Goal: Navigation & Orientation: Find specific page/section

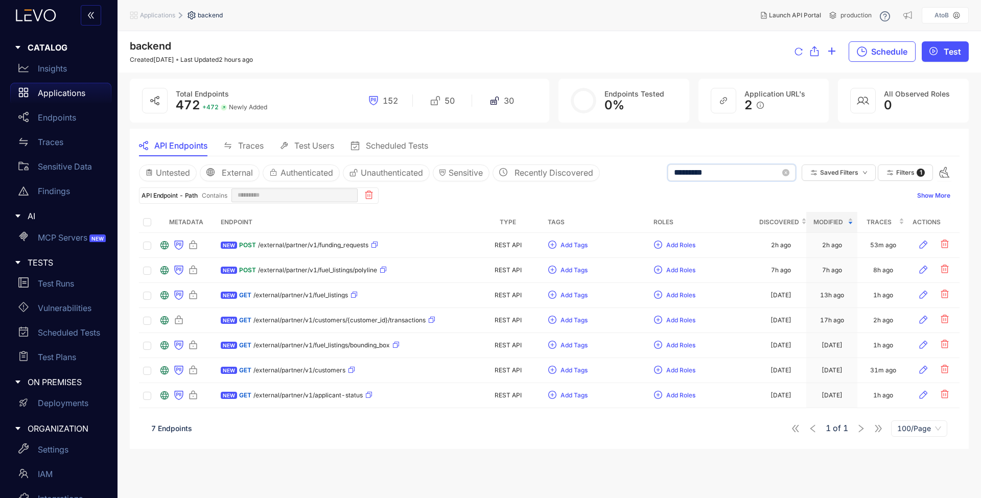
type input "*********"
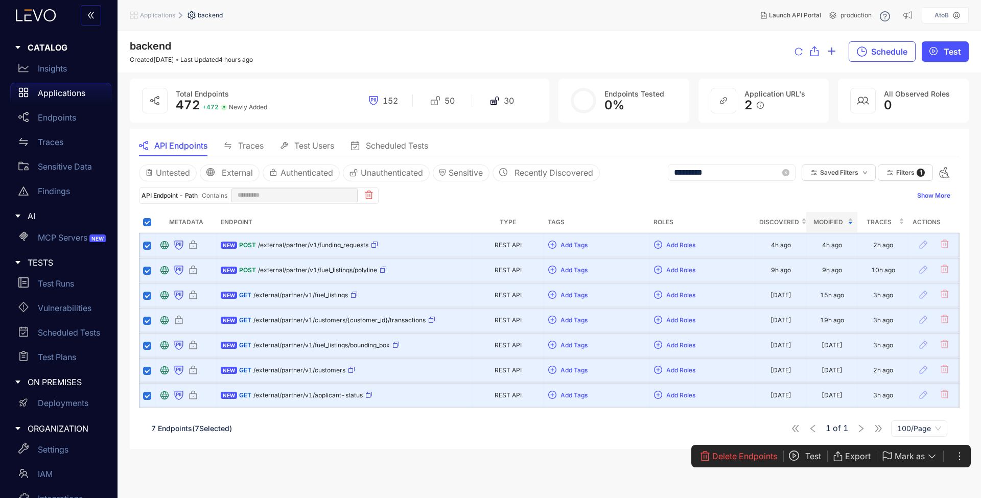
click at [846, 456] on span "Export" at bounding box center [858, 456] width 26 height 9
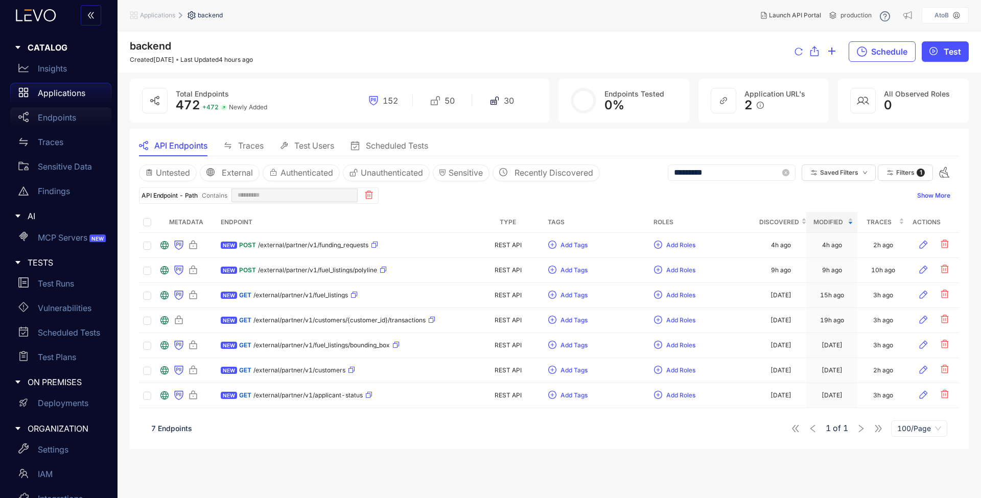
click at [49, 110] on div "Endpoints" at bounding box center [60, 117] width 101 height 20
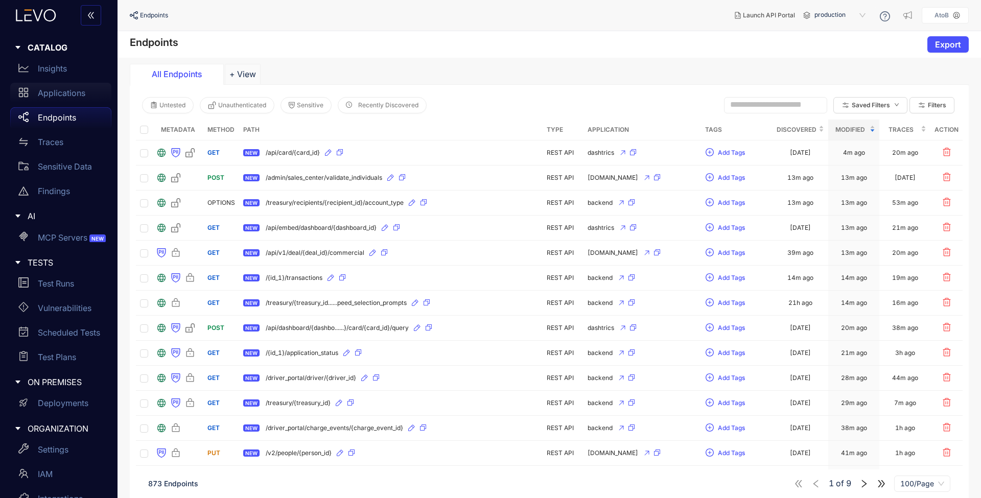
click at [64, 94] on p "Applications" at bounding box center [62, 92] width 48 height 9
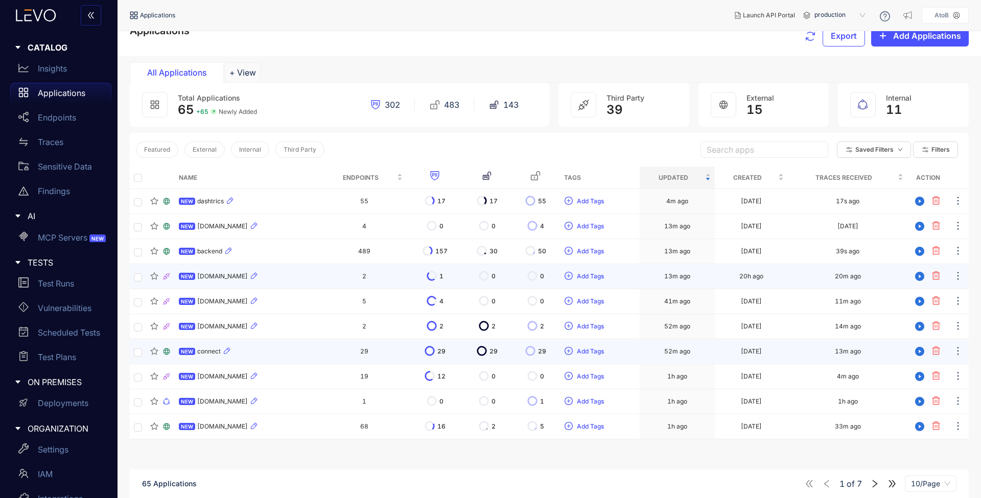
scroll to position [73, 0]
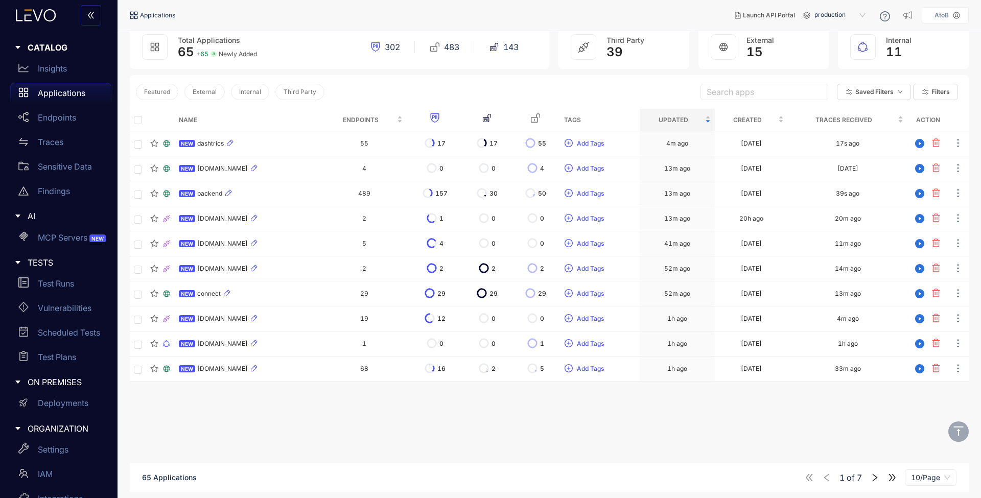
click at [874, 478] on icon "right" at bounding box center [874, 477] width 9 height 9
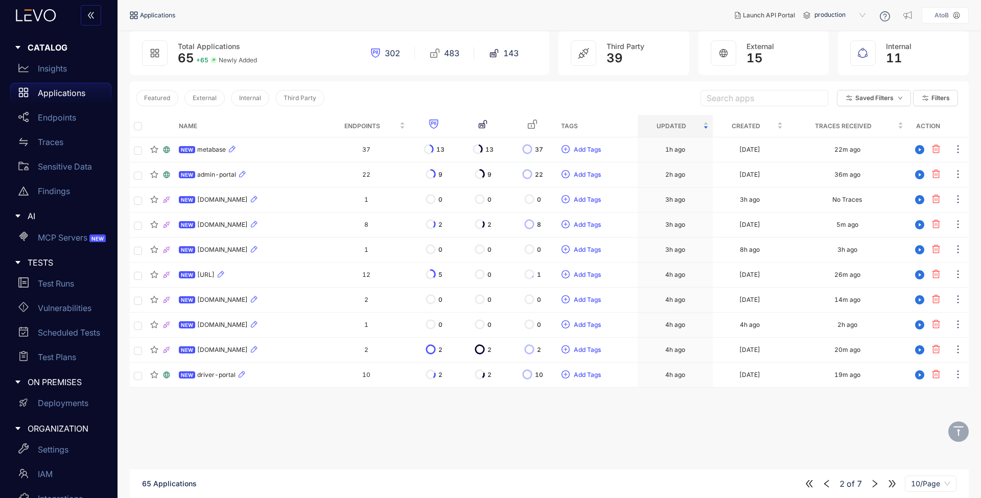
scroll to position [73, 0]
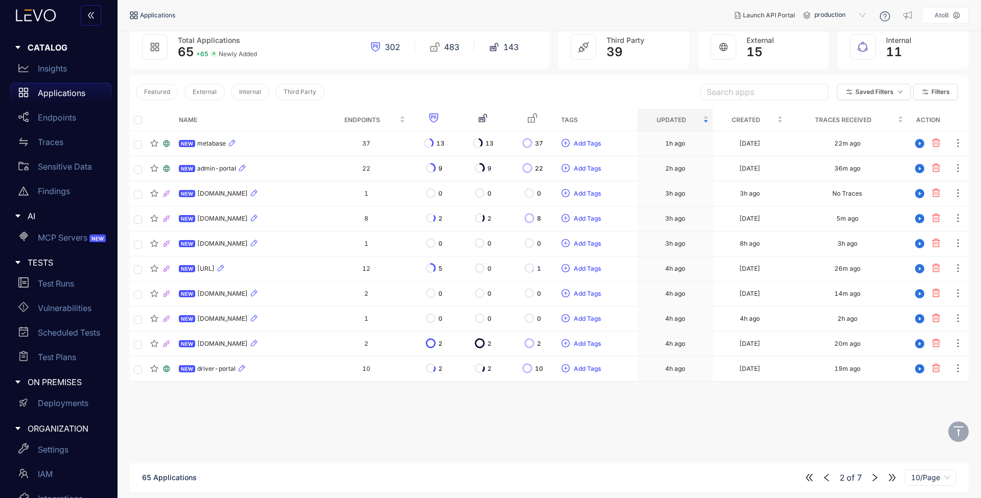
click at [874, 475] on icon "right" at bounding box center [875, 478] width 5 height 8
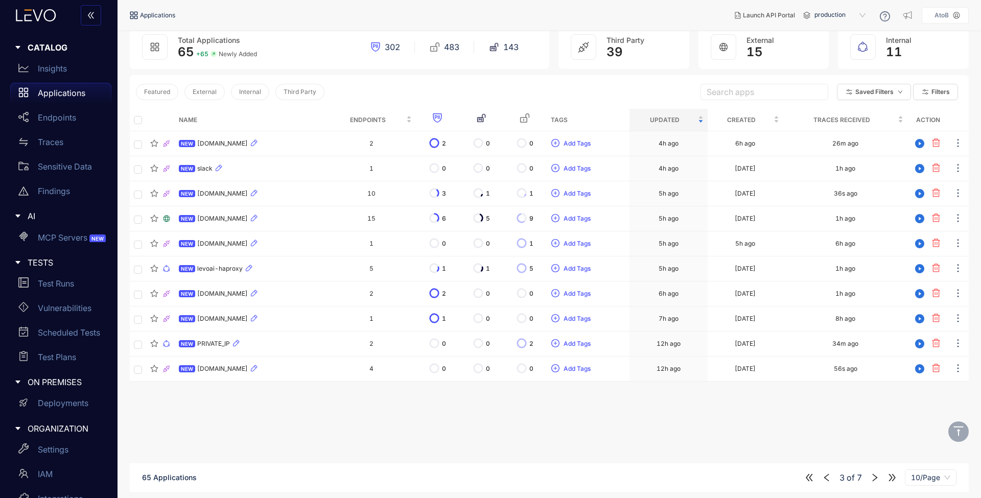
click at [814, 479] on icon "double-left" at bounding box center [809, 477] width 9 height 9
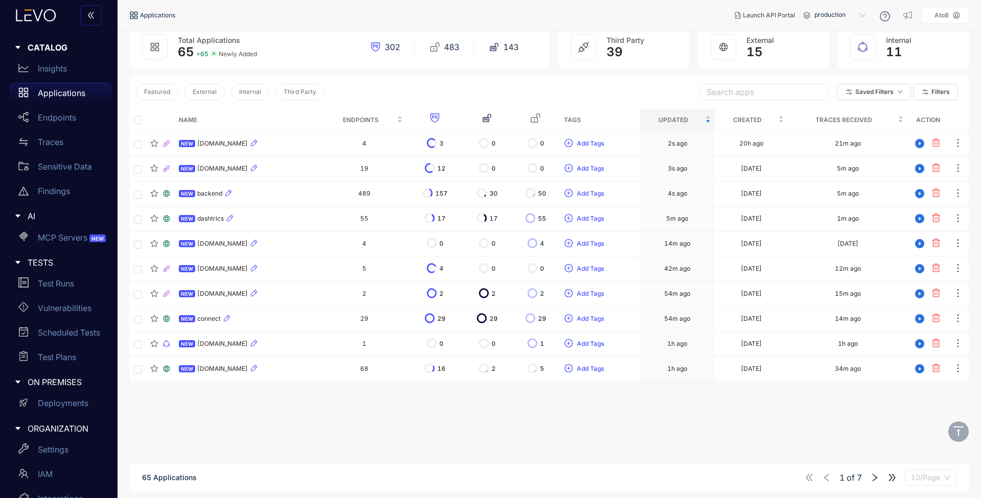
click at [918, 477] on span "10/Page" at bounding box center [930, 477] width 39 height 15
click at [918, 457] on div "100/Page" at bounding box center [930, 457] width 39 height 11
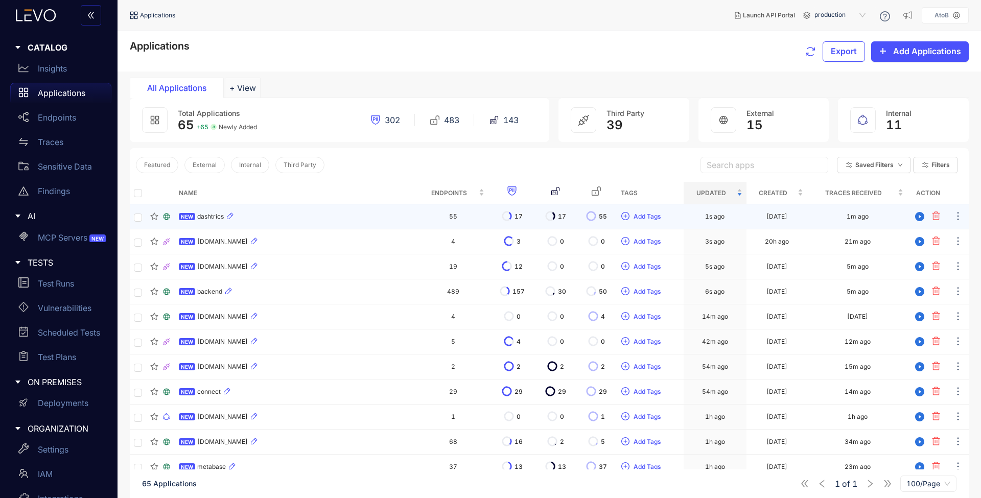
click at [198, 218] on span "dashtrics" at bounding box center [210, 216] width 27 height 7
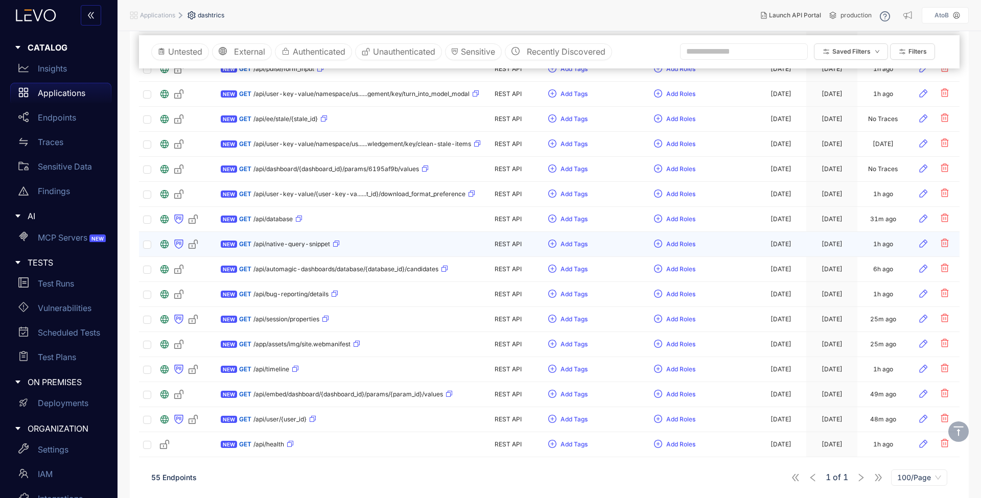
scroll to position [1124, 0]
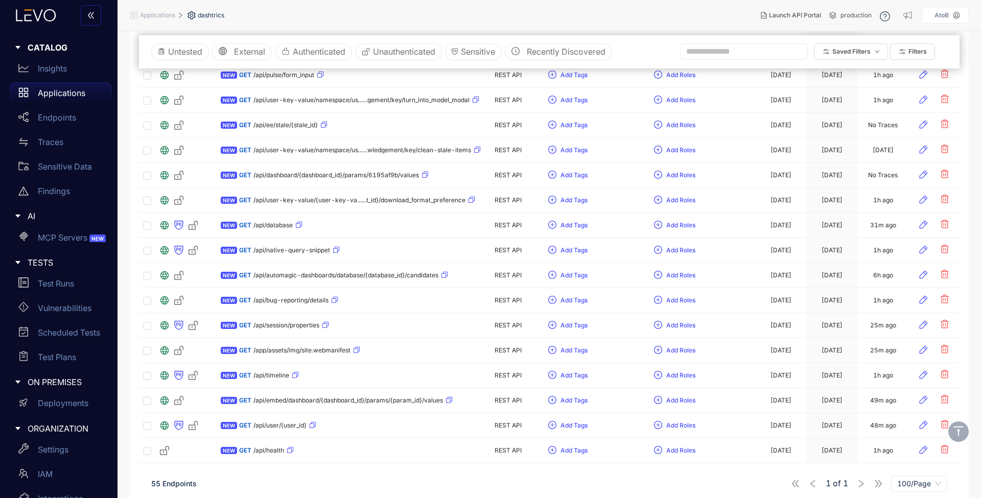
click at [363, 21] on nav "Applications dashtrics" at bounding box center [441, 15] width 623 height 18
